Goal: Check status: Check status

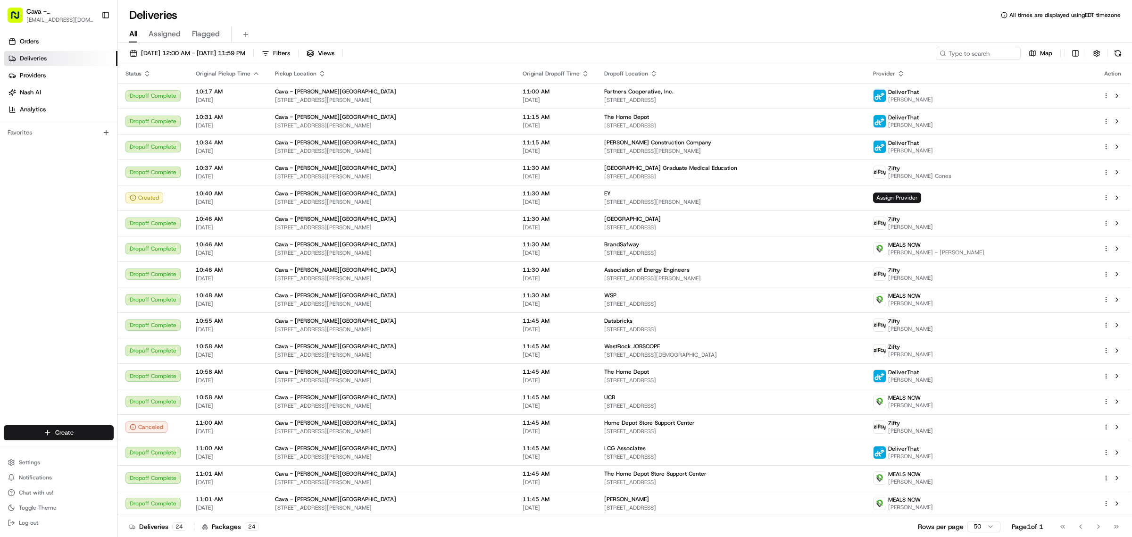
drag, startPoint x: 761, startPoint y: 3, endPoint x: 543, endPoint y: 23, distance: 219.2
click at [543, 23] on div "All Assigned Flagged" at bounding box center [625, 33] width 1014 height 20
click at [958, 61] on div "[DATE] 12:00 AM - [DATE] 11:59 PM Filters Views Map" at bounding box center [625, 55] width 1014 height 17
click at [958, 56] on input at bounding box center [963, 53] width 113 height 13
click at [177, 58] on button "[DATE] 12:00 AM - [DATE] 11:59 PM" at bounding box center [187, 53] width 124 height 13
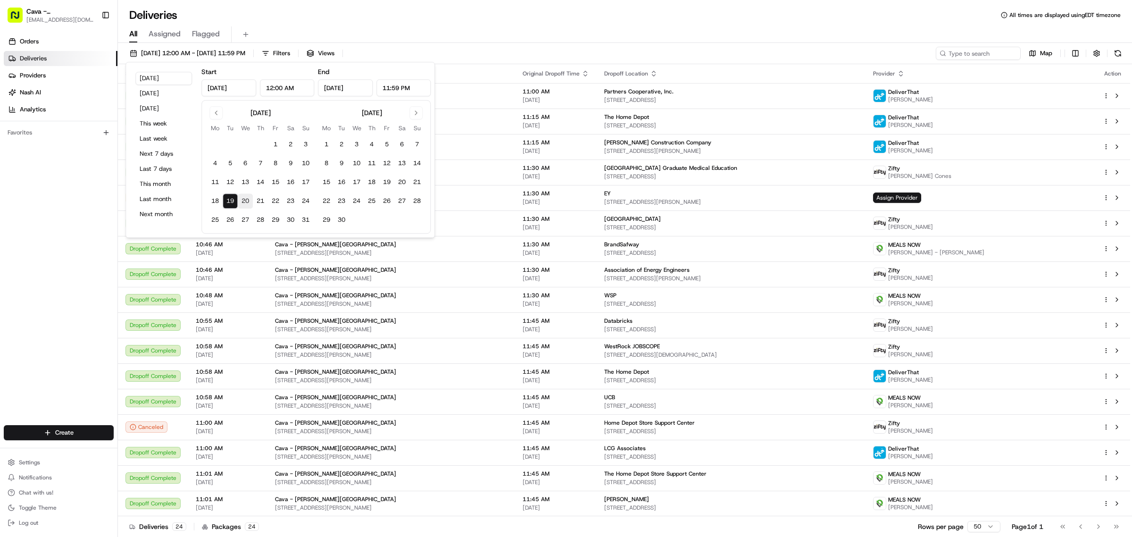
click at [248, 203] on button "20" at bounding box center [245, 200] width 15 height 15
type input "[DATE]"
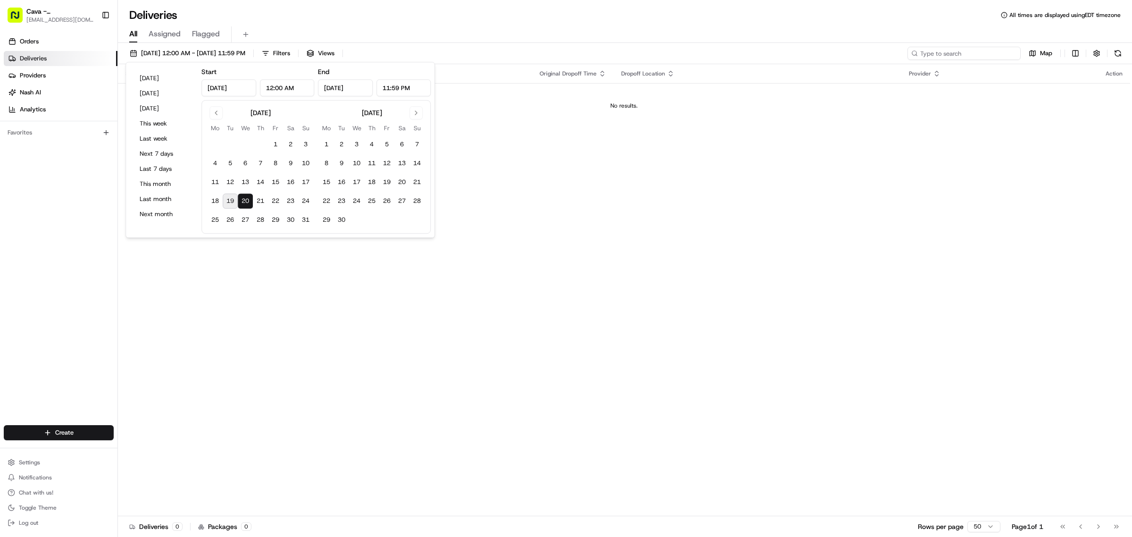
click at [978, 57] on input at bounding box center [963, 53] width 113 height 13
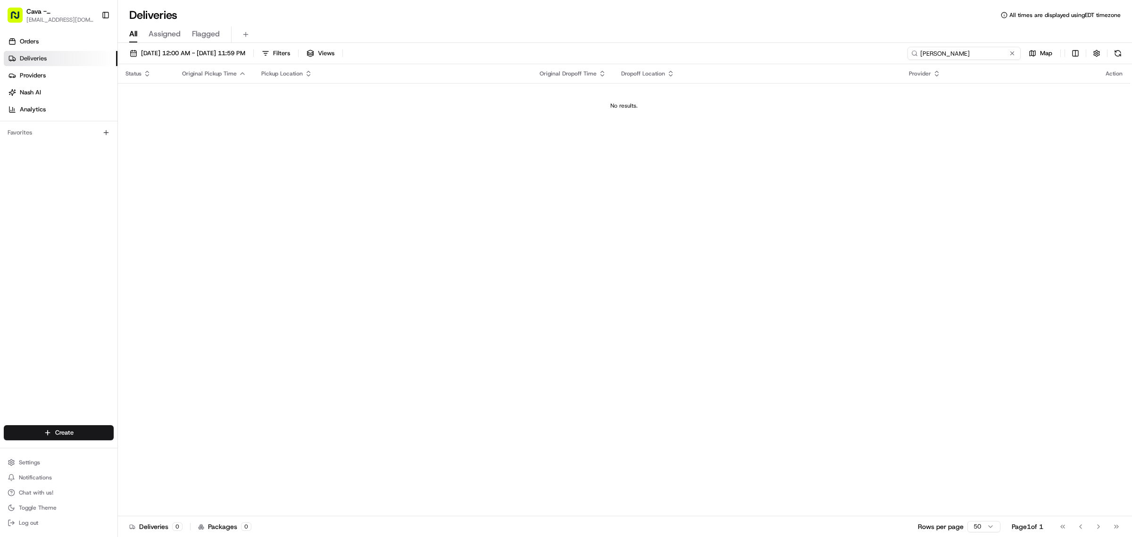
type input "[PERSON_NAME]"
click at [41, 33] on div "Orders Deliveries Providers [PERSON_NAME] Analytics" at bounding box center [58, 75] width 117 height 91
click at [37, 39] on span "Orders" at bounding box center [29, 41] width 19 height 8
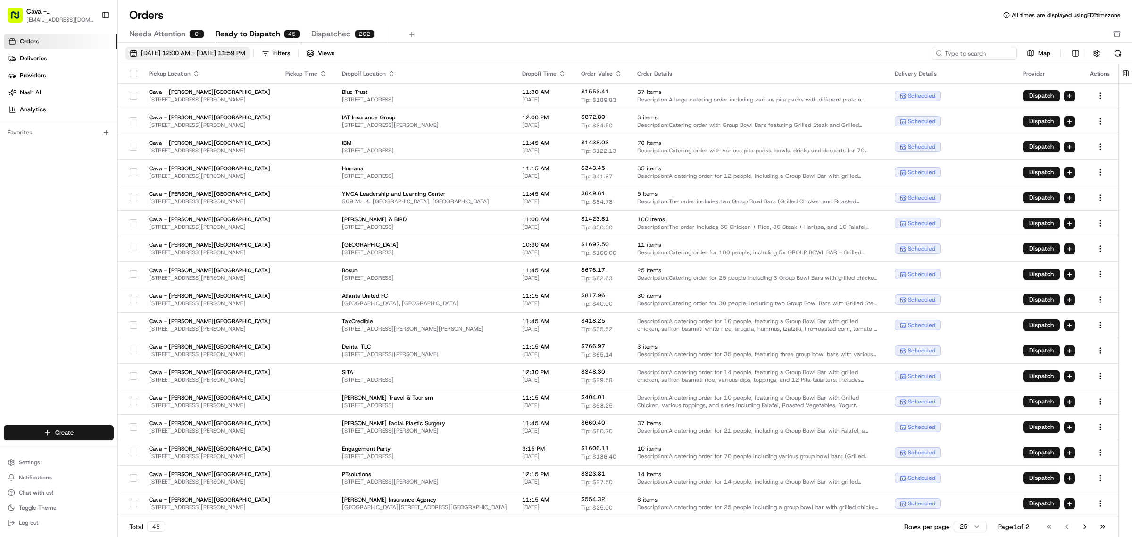
click at [159, 53] on span "[DATE] 12:00 AM - [DATE] 11:59 PM" at bounding box center [193, 53] width 104 height 8
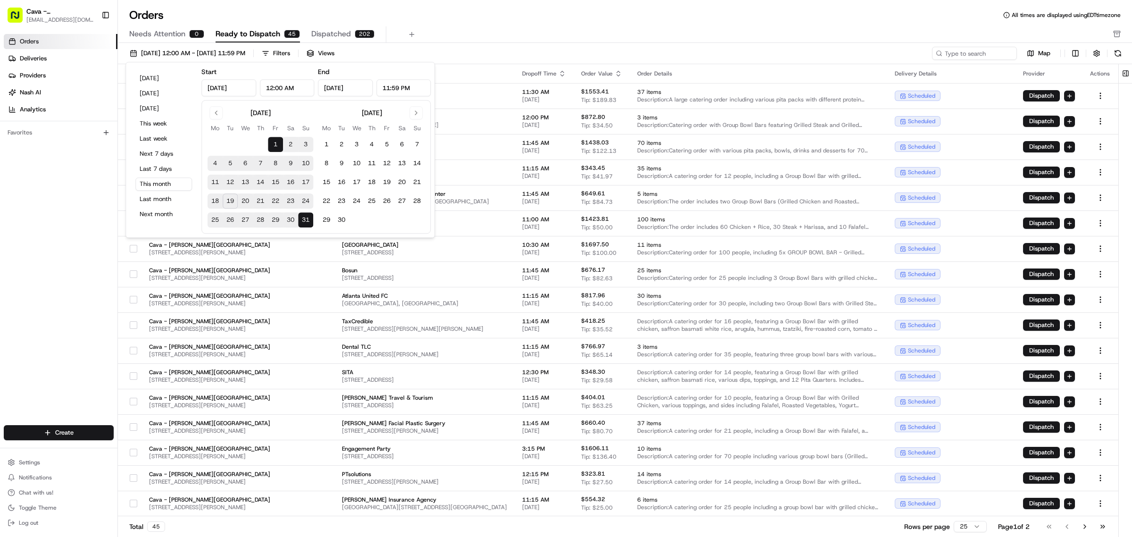
click at [247, 197] on button "20" at bounding box center [245, 200] width 15 height 15
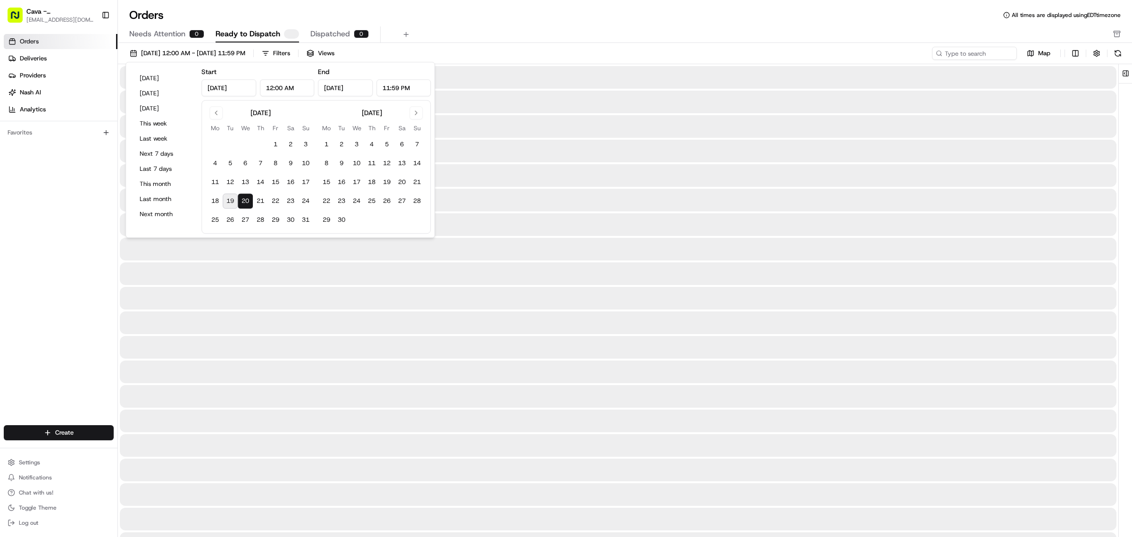
type input "[DATE]"
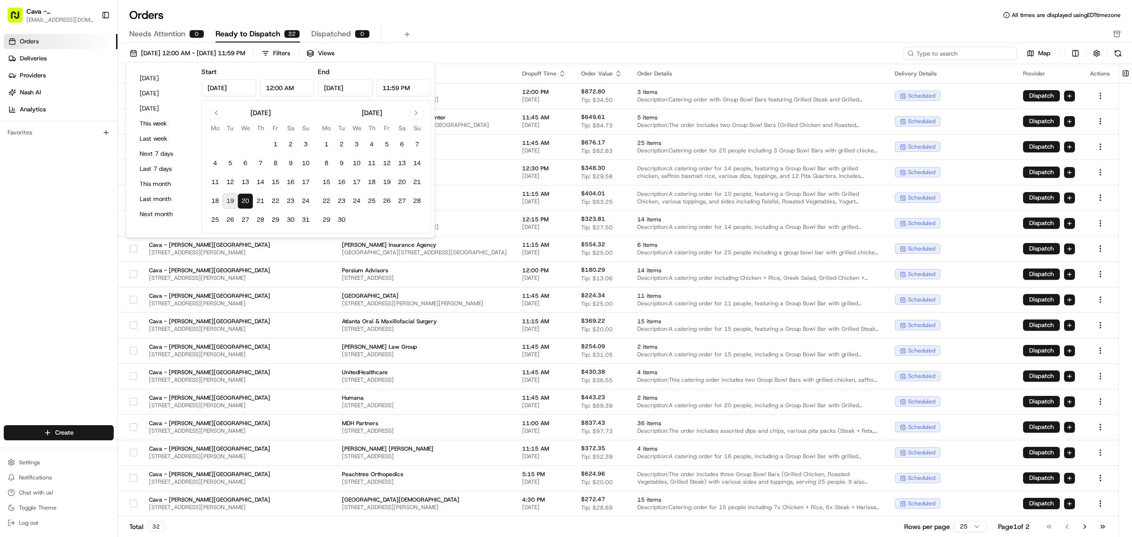
click at [955, 55] on input at bounding box center [959, 53] width 113 height 13
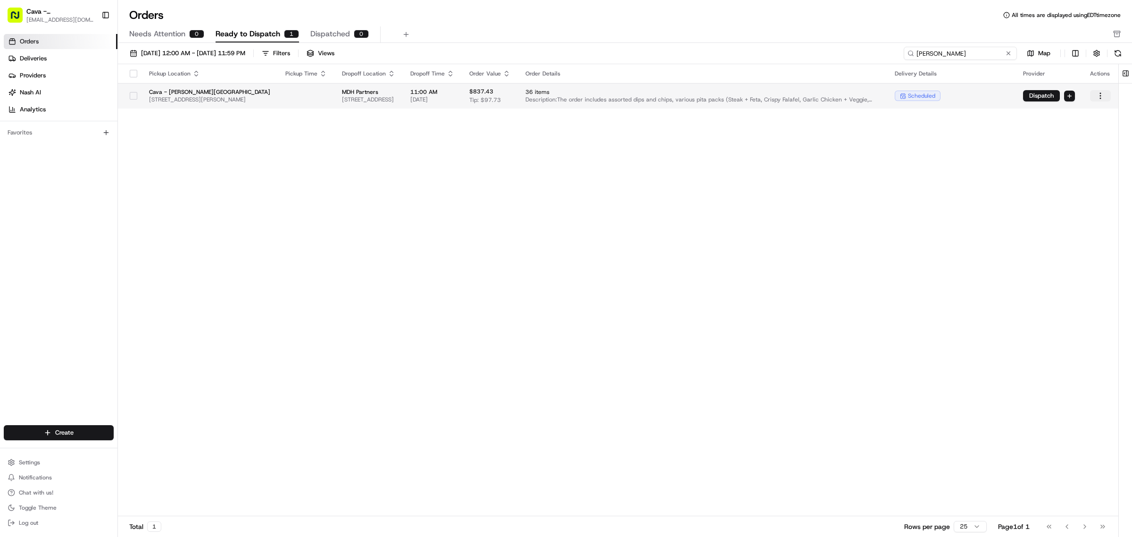
type input "[PERSON_NAME]"
click at [1095, 93] on html "Cava - [PERSON_NAME][GEOGRAPHIC_DATA] [EMAIL_ADDRESS][DOMAIN_NAME] Toggle Sideb…" at bounding box center [566, 268] width 1132 height 537
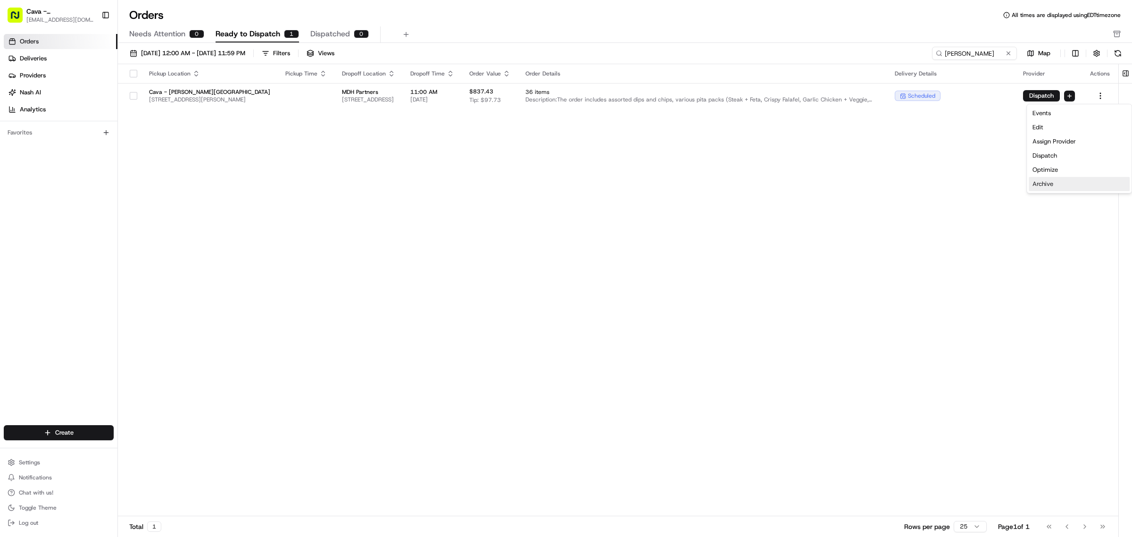
click at [1052, 187] on div "Archive" at bounding box center [1078, 184] width 101 height 14
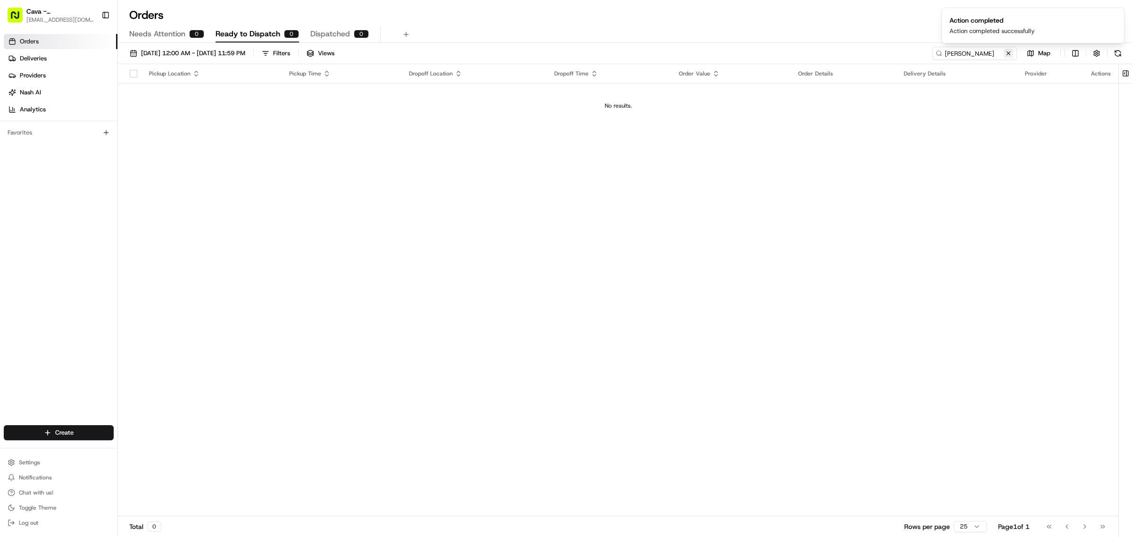
click at [1007, 52] on button at bounding box center [1007, 53] width 9 height 9
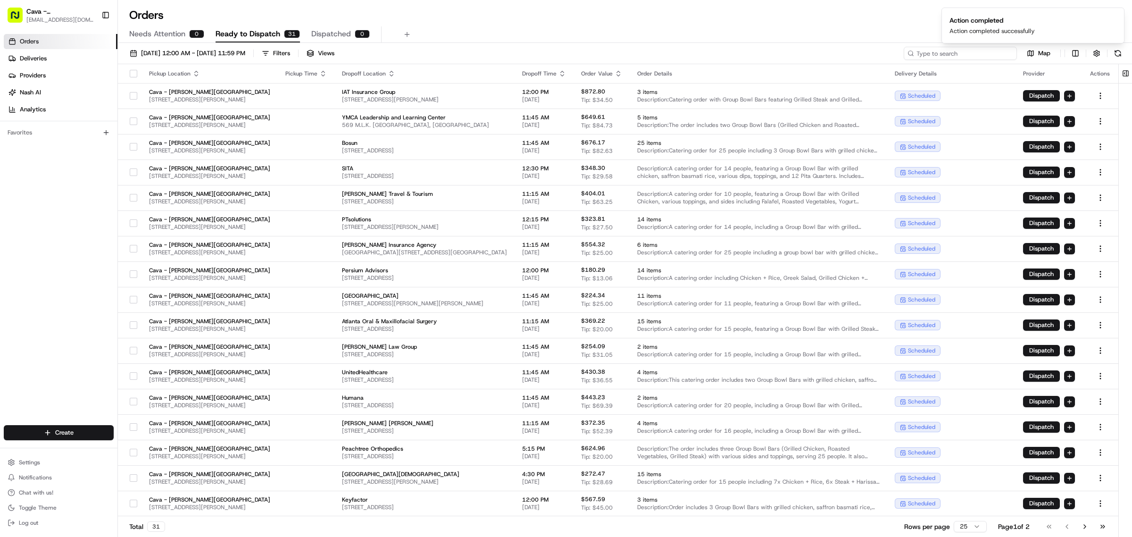
click at [981, 52] on input at bounding box center [959, 53] width 113 height 13
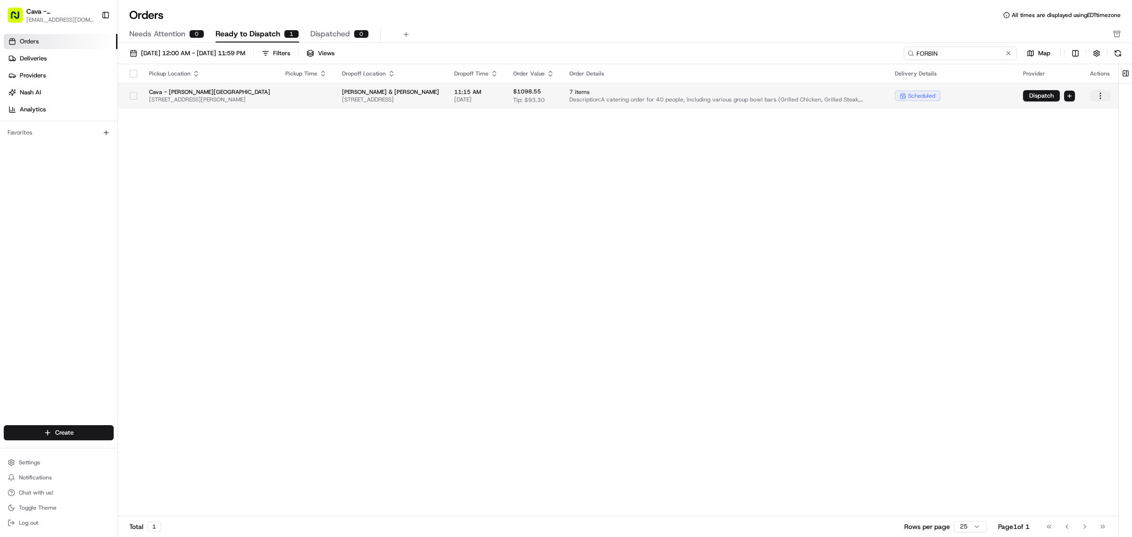
type input "FORBIN"
click at [1100, 99] on html "Cava - [PERSON_NAME][GEOGRAPHIC_DATA] [EMAIL_ADDRESS][DOMAIN_NAME] Toggle Sideb…" at bounding box center [566, 268] width 1132 height 537
click at [1076, 187] on div "Archive" at bounding box center [1078, 184] width 101 height 14
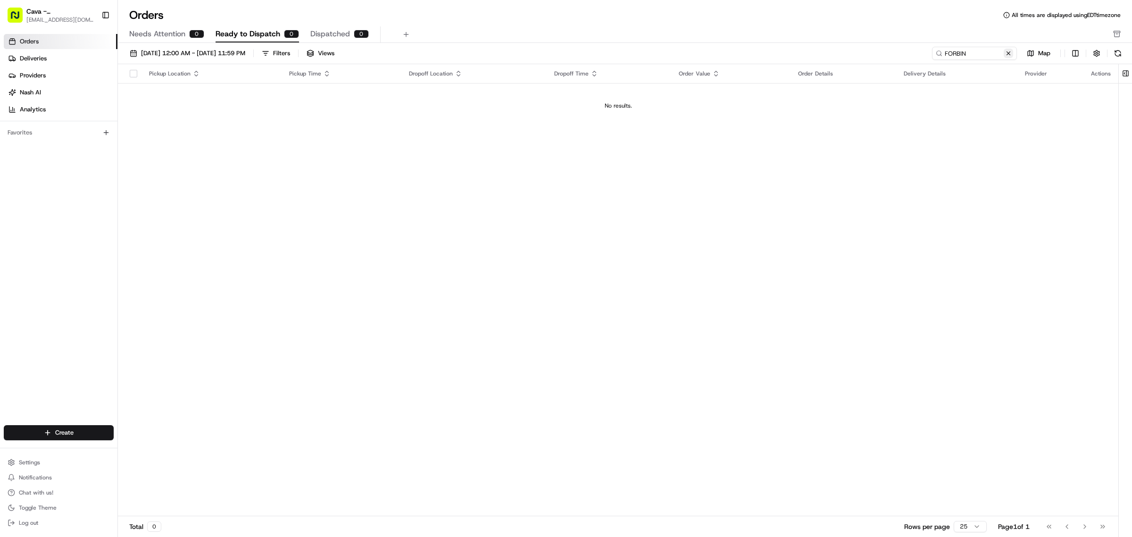
click at [1007, 57] on button at bounding box center [1007, 53] width 9 height 9
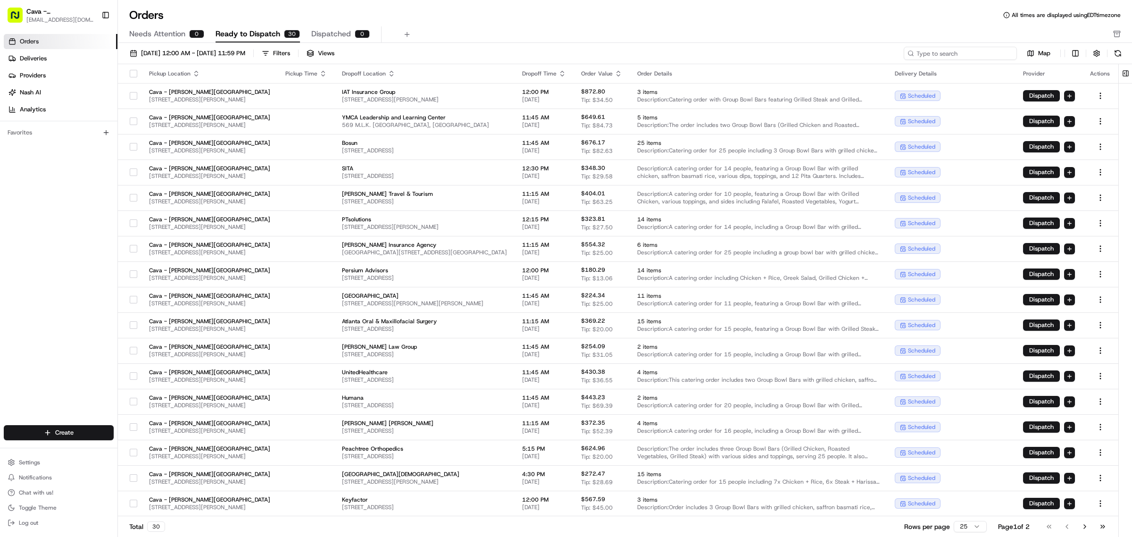
click at [970, 58] on input at bounding box center [959, 53] width 113 height 13
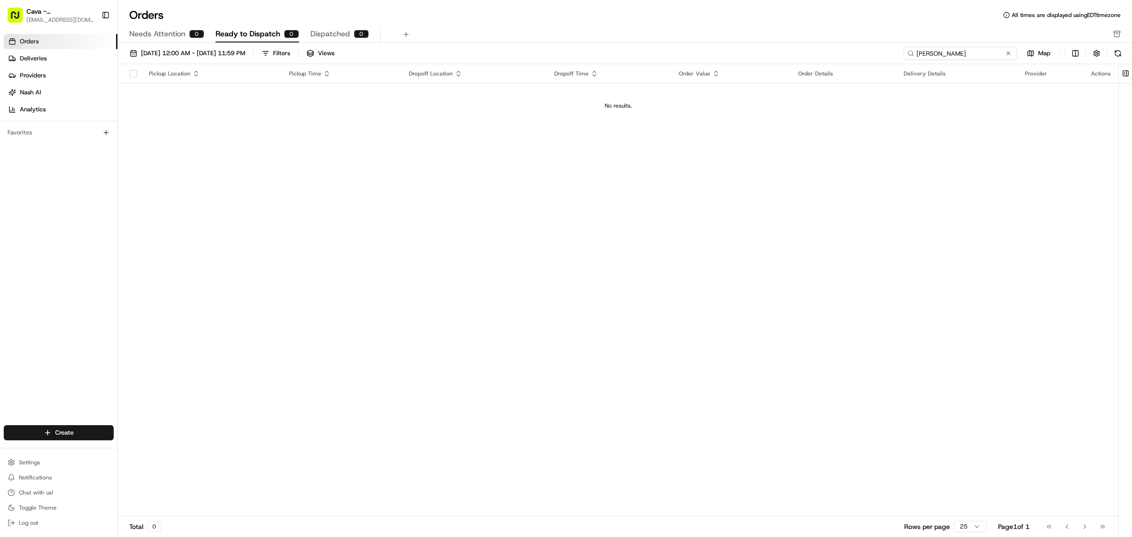
drag, startPoint x: 937, startPoint y: 52, endPoint x: 746, endPoint y: 36, distance: 191.1
click at [796, 52] on div "[DATE] 12:00 AM - [DATE] 11:59 PM Filters Views [PERSON_NAME] Map" at bounding box center [625, 55] width 1014 height 17
paste input "10192-3498262-5585467"
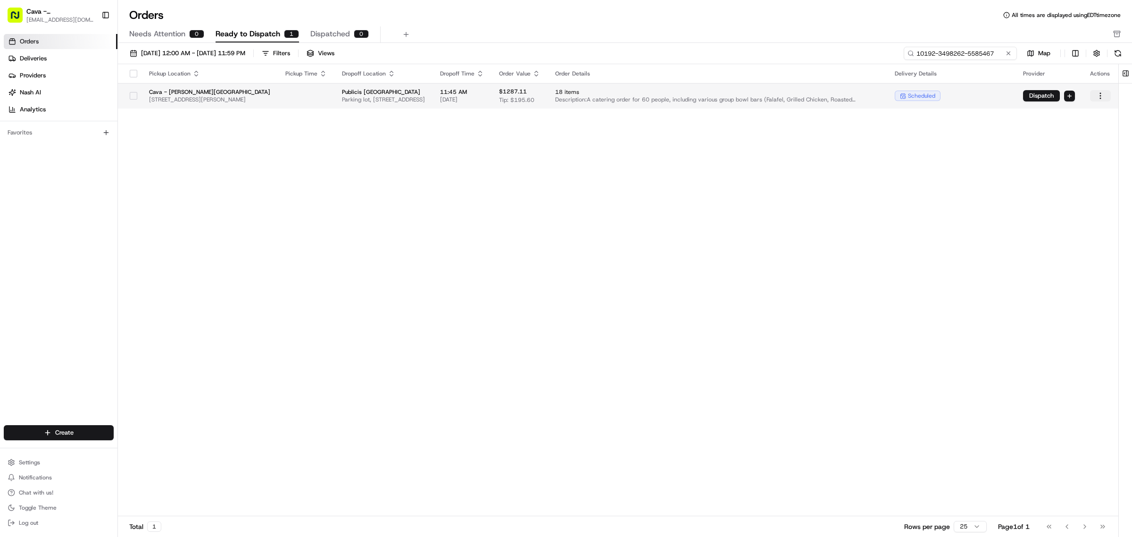
type input "10192-3498262-5585467"
click at [1099, 95] on html "Cava - [PERSON_NAME][GEOGRAPHIC_DATA] [EMAIL_ADDRESS][DOMAIN_NAME] Toggle Sideb…" at bounding box center [566, 268] width 1132 height 537
click at [1078, 183] on div "Archive" at bounding box center [1078, 184] width 101 height 14
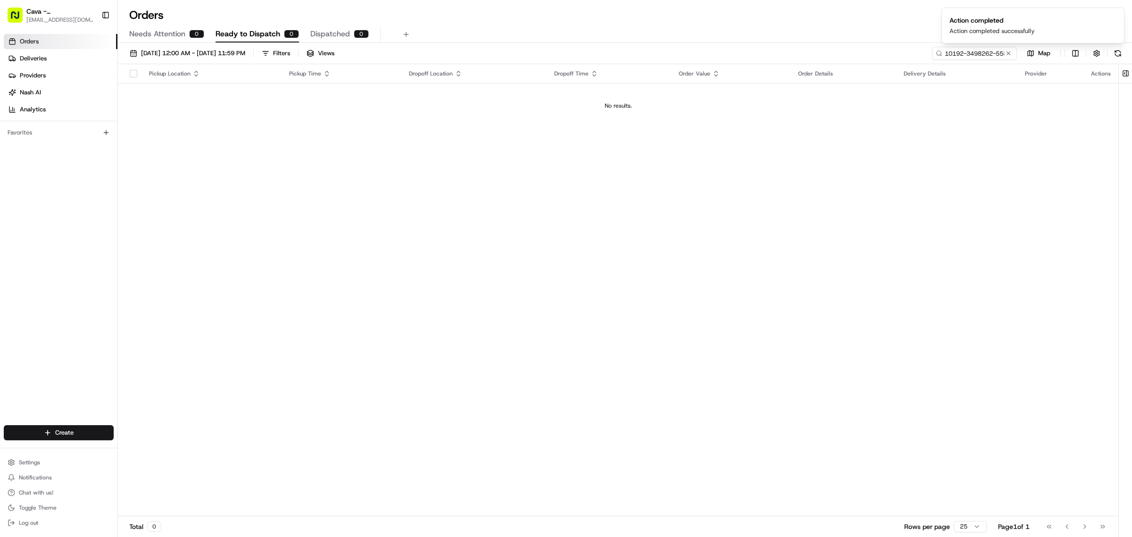
click at [1017, 222] on div "Pickup Location Pickup Time Dropoff Location Dropoff Time Order Value Order Det…" at bounding box center [618, 290] width 1000 height 452
drag, startPoint x: 24, startPoint y: 492, endPoint x: 26, endPoint y: 486, distance: 6.4
click at [24, 491] on span "Chat with us!" at bounding box center [36, 493] width 34 height 8
